Goal: Task Accomplishment & Management: Manage account settings

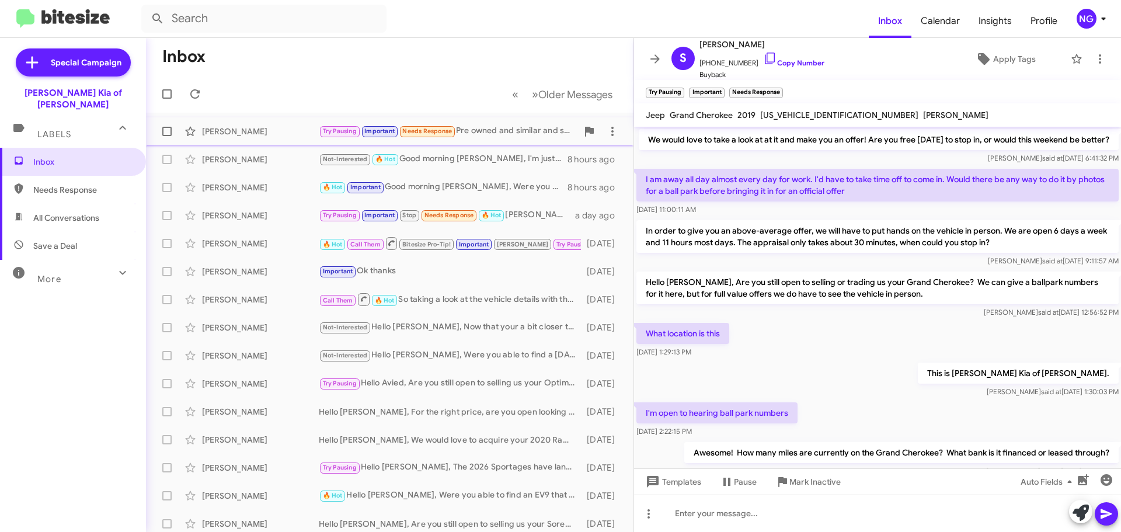
scroll to position [628, 0]
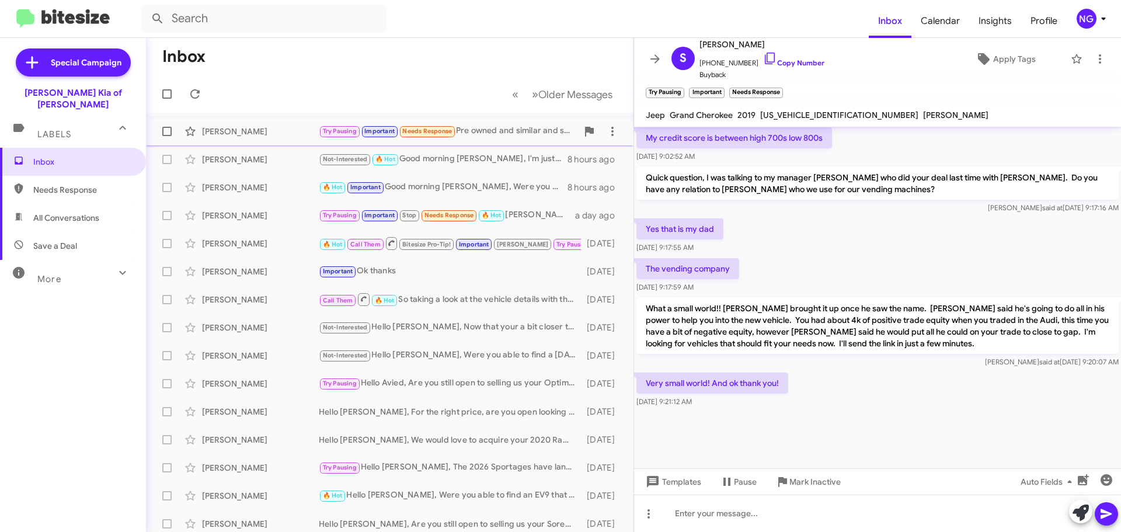
click at [484, 134] on div "Try Pausing Important Needs Response Pre owned and similar and size or larger" at bounding box center [448, 130] width 259 height 13
click at [480, 156] on div "Not-Interested 🔥 Hot Good morning [PERSON_NAME], I'm just following up so you d…" at bounding box center [448, 158] width 259 height 13
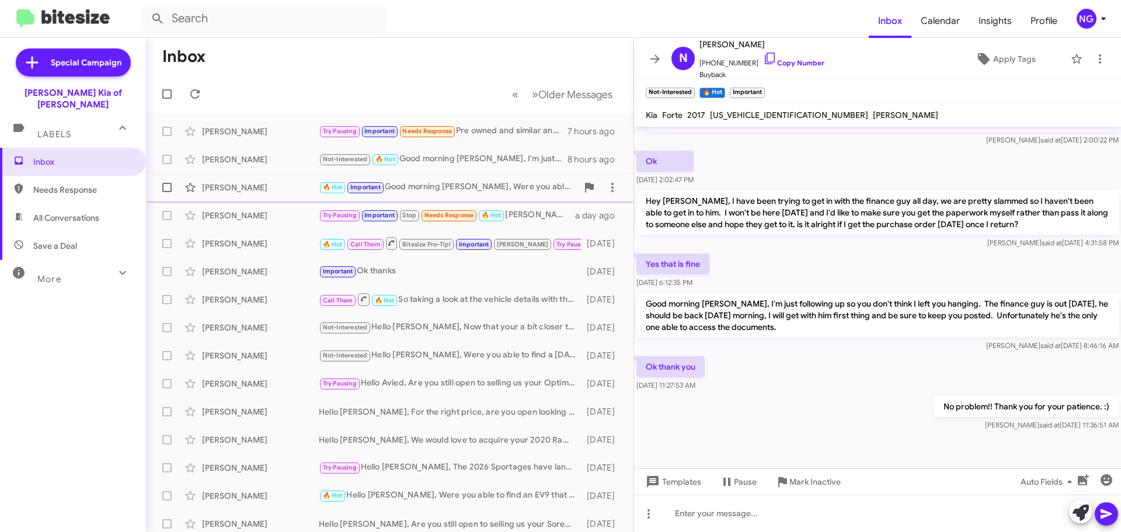
click at [483, 188] on div "🔥 Hot Important Good morning [PERSON_NAME], Were you able to look at the mileag…" at bounding box center [448, 186] width 259 height 13
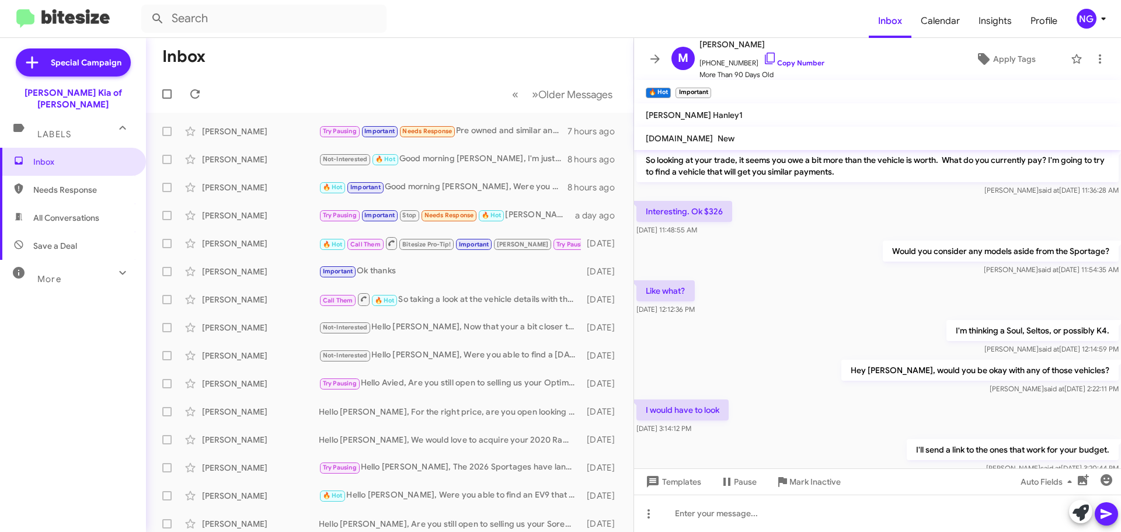
scroll to position [1597, 0]
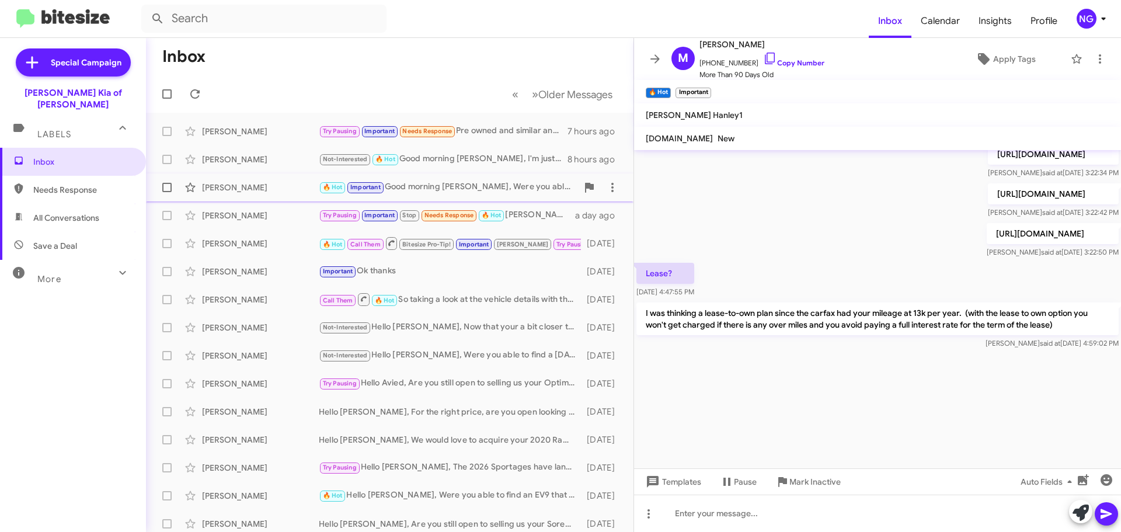
click at [409, 196] on div "[PERSON_NAME] 🔥 Hot Important Good morning [PERSON_NAME], Were you able to look…" at bounding box center [389, 187] width 469 height 23
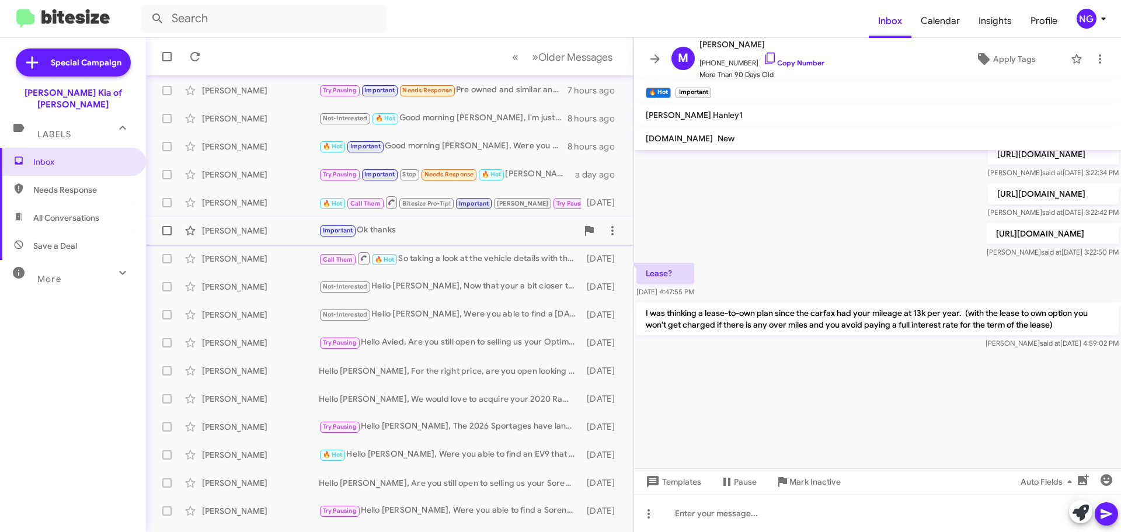
scroll to position [58, 0]
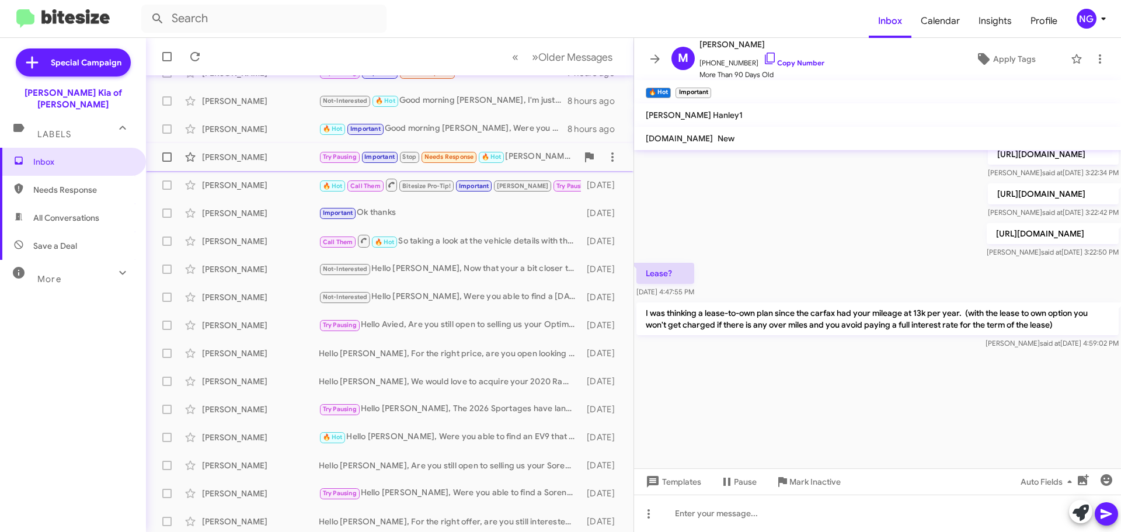
click at [528, 163] on div "Try Pausing Important Stop Needs Response 🔥 Hot [PERSON_NAME] we will be at Kia…" at bounding box center [448, 156] width 259 height 13
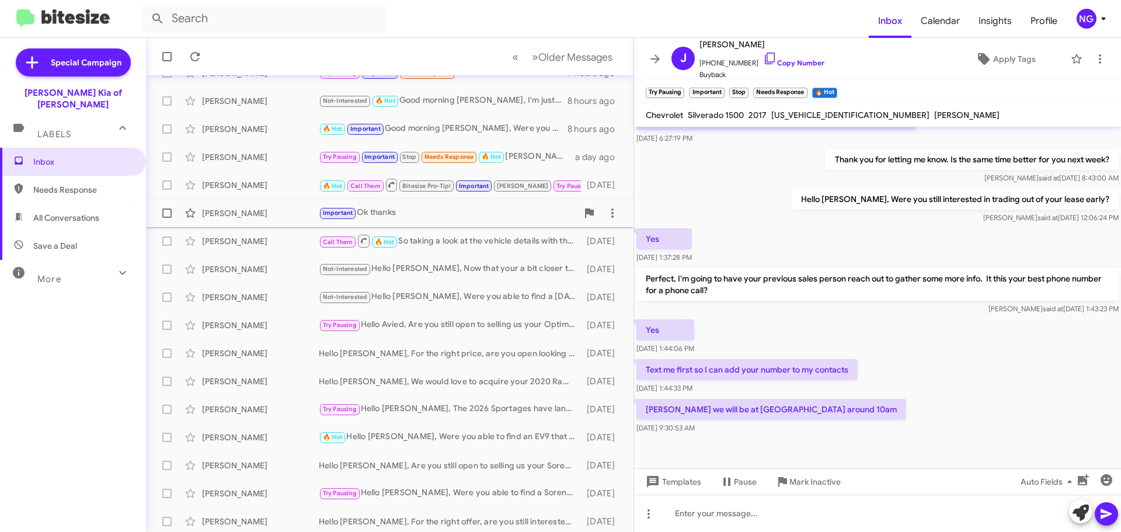
drag, startPoint x: 396, startPoint y: 208, endPoint x: 398, endPoint y: 214, distance: 6.0
click at [397, 208] on div "Important Ok thanks" at bounding box center [448, 212] width 259 height 13
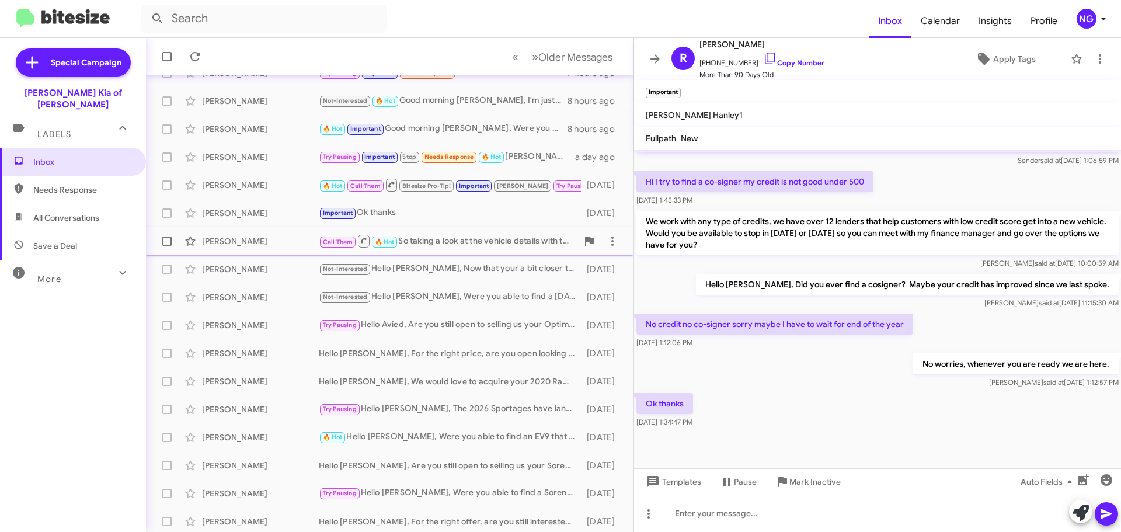
click at [427, 240] on div "Call Them 🔥 Hot So taking a look at the vehicle details with the appraiser, it …" at bounding box center [448, 241] width 259 height 15
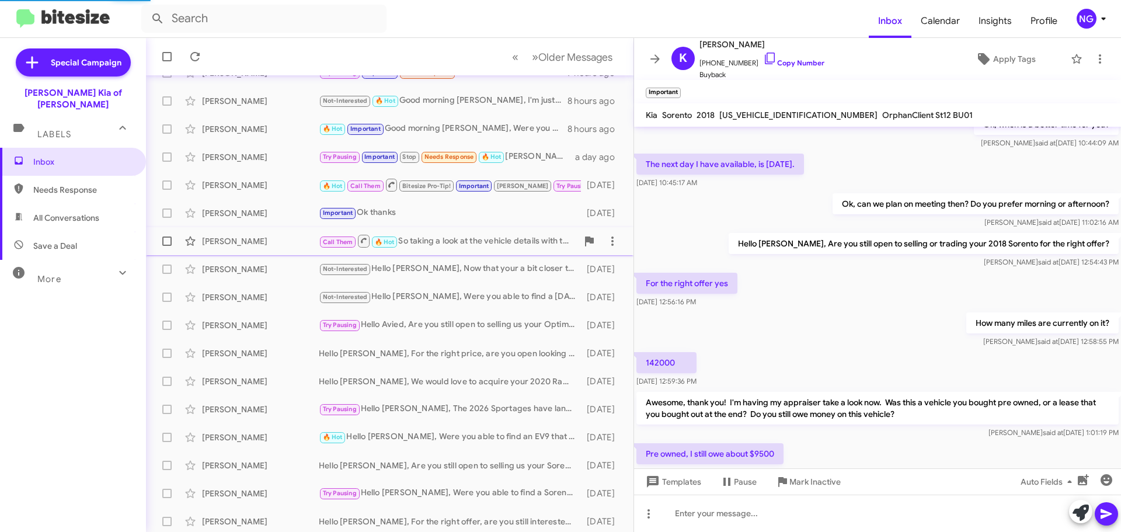
scroll to position [510, 0]
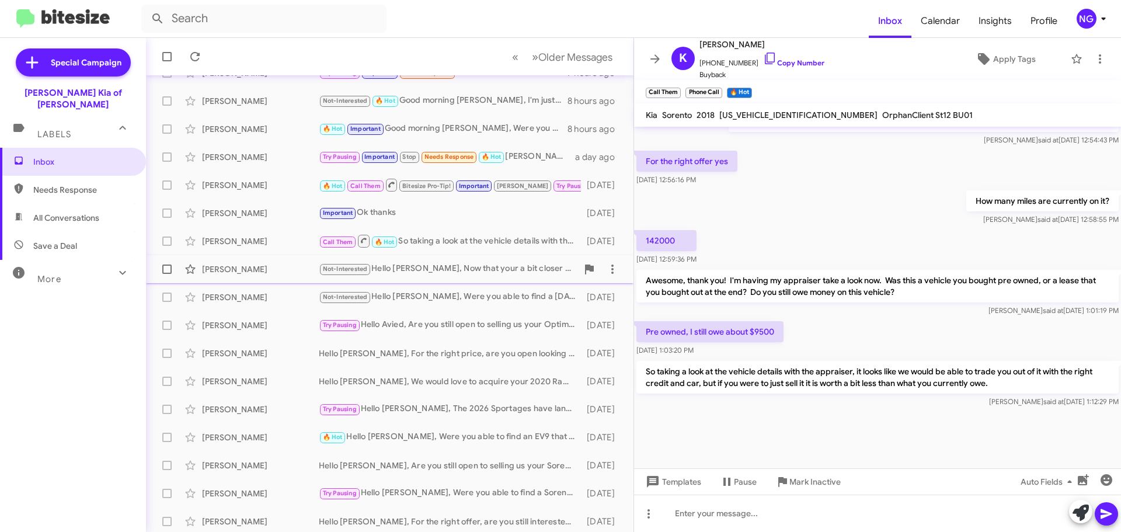
click at [469, 273] on div "Not-Interested Hello [PERSON_NAME], Now that your a bit closer to your lease en…" at bounding box center [448, 268] width 259 height 13
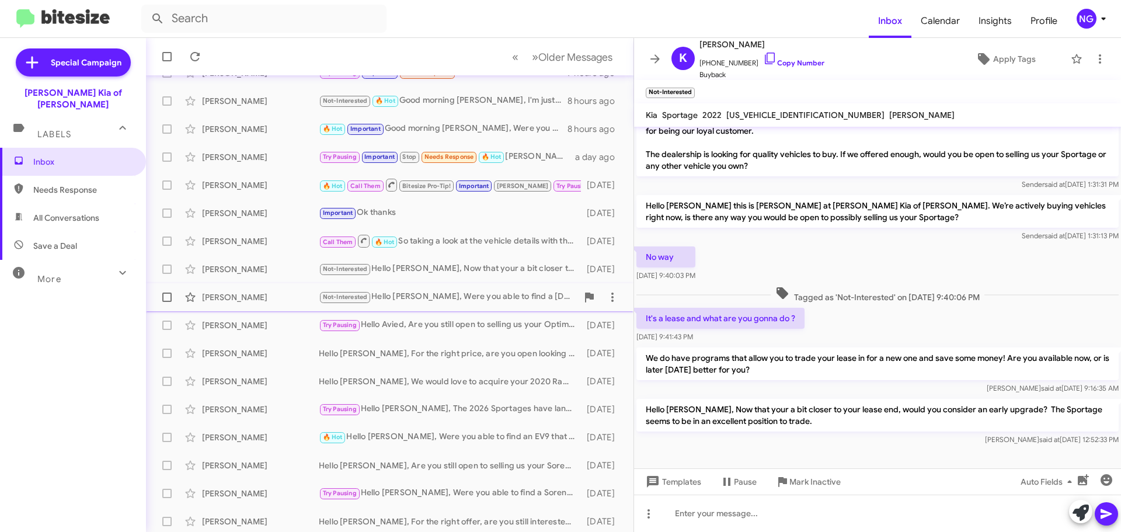
click at [466, 301] on div "Not-Interested Hello [PERSON_NAME], Were you able to find a [DATE] that fit you…" at bounding box center [448, 296] width 259 height 13
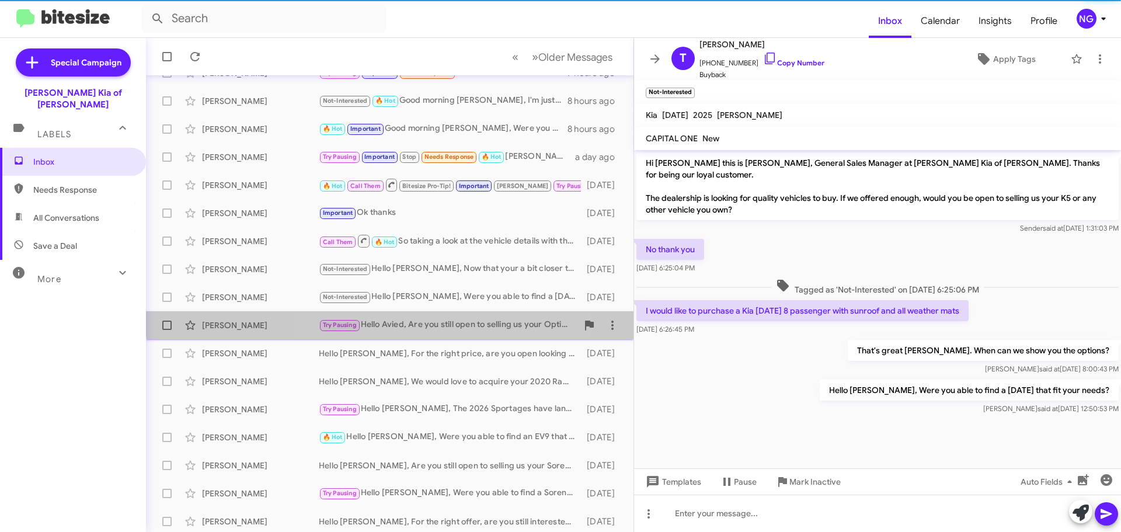
click at [447, 317] on div "Avied [PERSON_NAME] Try Pausing Hello Avied, Are you still open to selling us y…" at bounding box center [389, 324] width 469 height 23
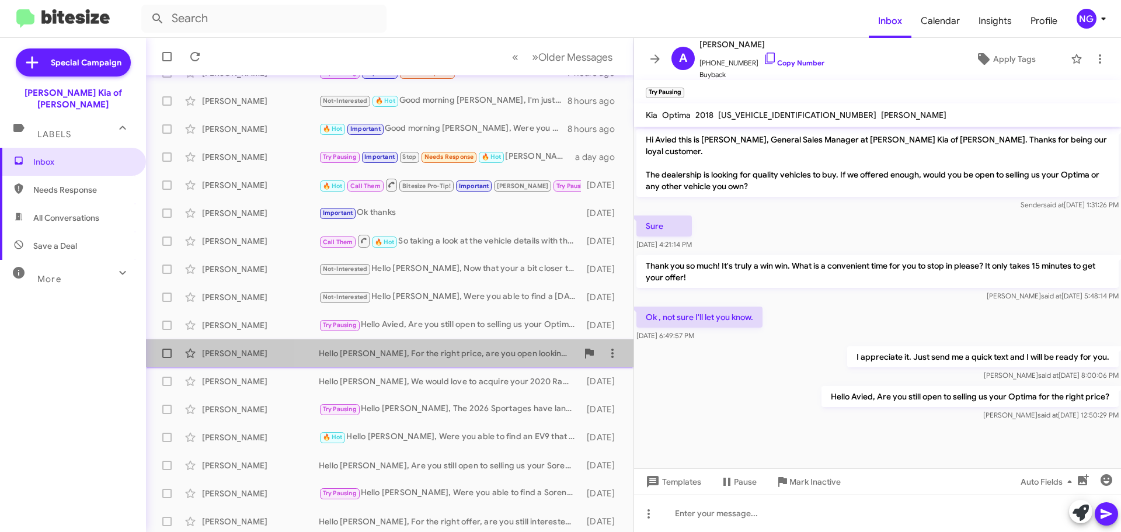
click at [451, 364] on div "[PERSON_NAME] Hello [PERSON_NAME], For the right price, are you open looking to…" at bounding box center [389, 353] width 469 height 23
